Goal: Use online tool/utility: Utilize a website feature to perform a specific function

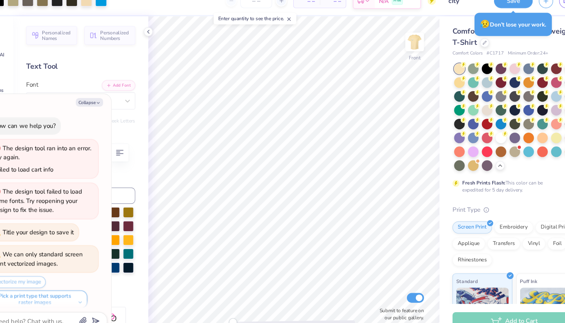
scroll to position [664, 0]
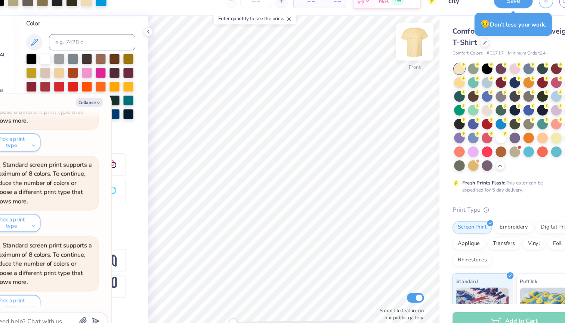
click at [387, 40] on img at bounding box center [402, 51] width 30 height 30
click at [394, 42] on div at bounding box center [402, 50] width 17 height 17
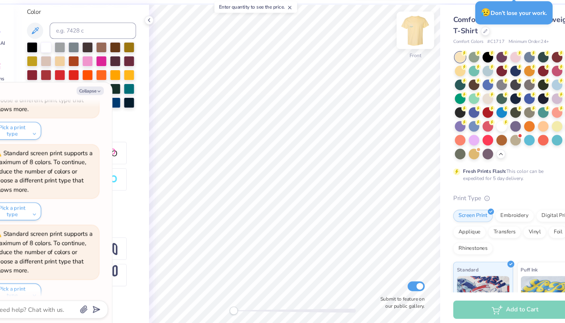
scroll to position [737, 0]
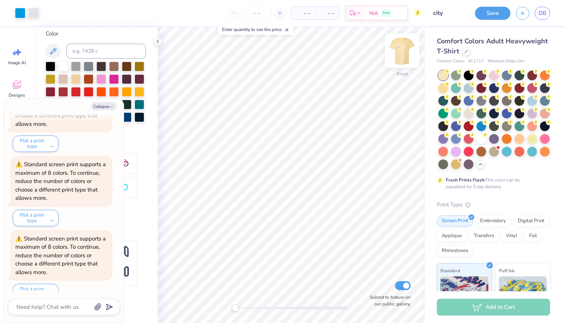
click at [399, 57] on img at bounding box center [402, 51] width 30 height 30
click at [399, 56] on img at bounding box center [402, 51] width 30 height 30
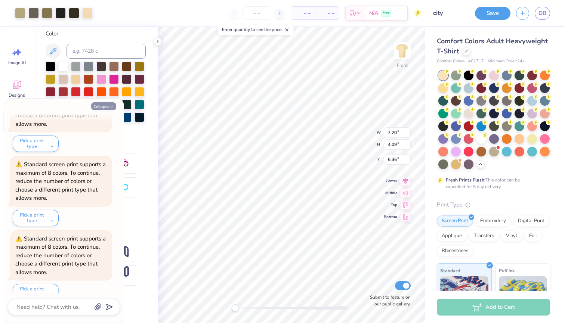
click at [99, 107] on button "Collapse" at bounding box center [103, 106] width 25 height 8
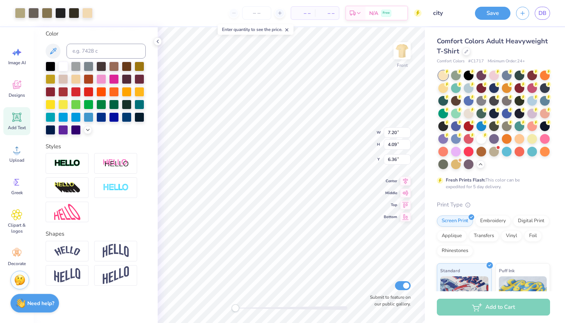
scroll to position [811, 0]
type textarea "x"
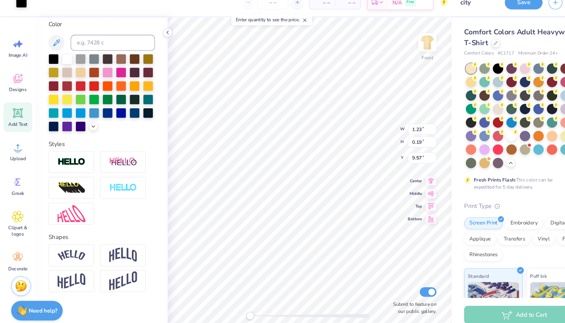
type input "0.07"
type input "0.17"
type input "9.49"
type input "5.76"
type input "2.05"
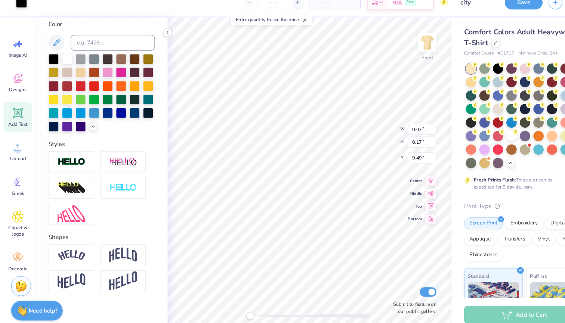
type input "8.18"
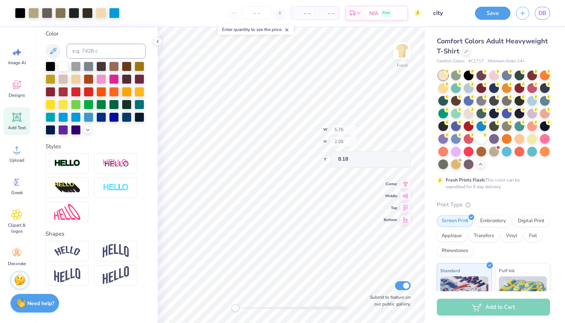
type input "7.20"
type input "4.09"
type input "6.36"
click at [399, 55] on img at bounding box center [402, 51] width 30 height 30
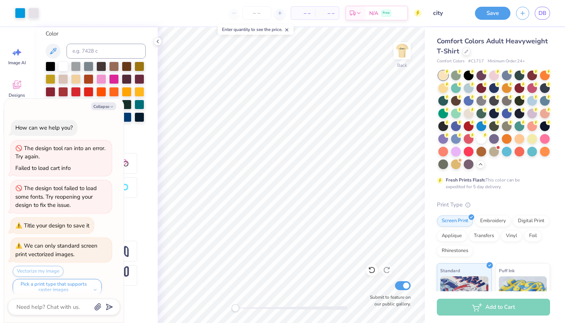
scroll to position [884, 0]
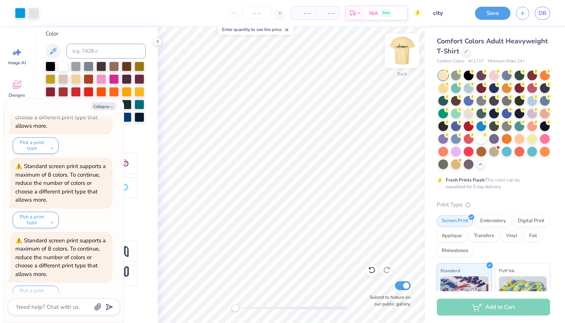
click at [406, 56] on img at bounding box center [402, 51] width 30 height 30
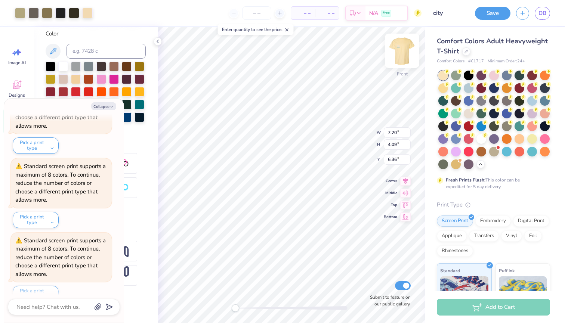
type textarea "x"
type input "5.76"
type input "2.05"
type input "8.18"
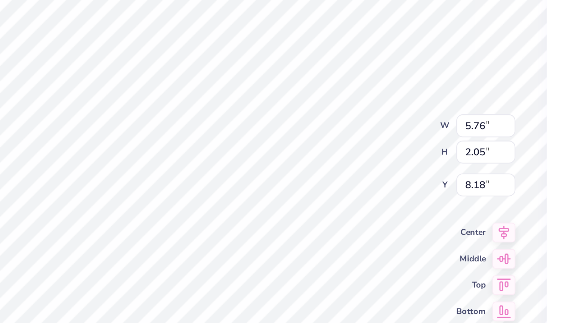
type textarea "x"
type input "7.20"
type input "4.09"
type input "6.36"
type textarea "x"
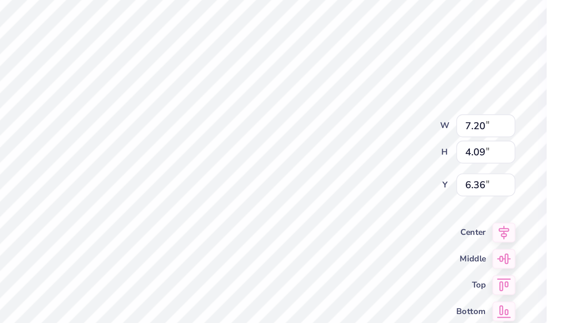
type input "5.76"
type input "2.05"
type input "8.18"
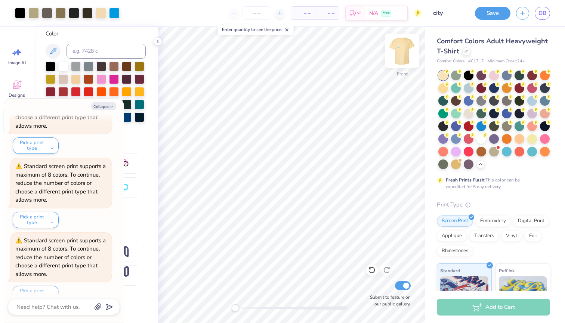
click at [401, 53] on img at bounding box center [402, 51] width 30 height 30
type textarea "x"
